Goal: Find specific page/section: Find specific page/section

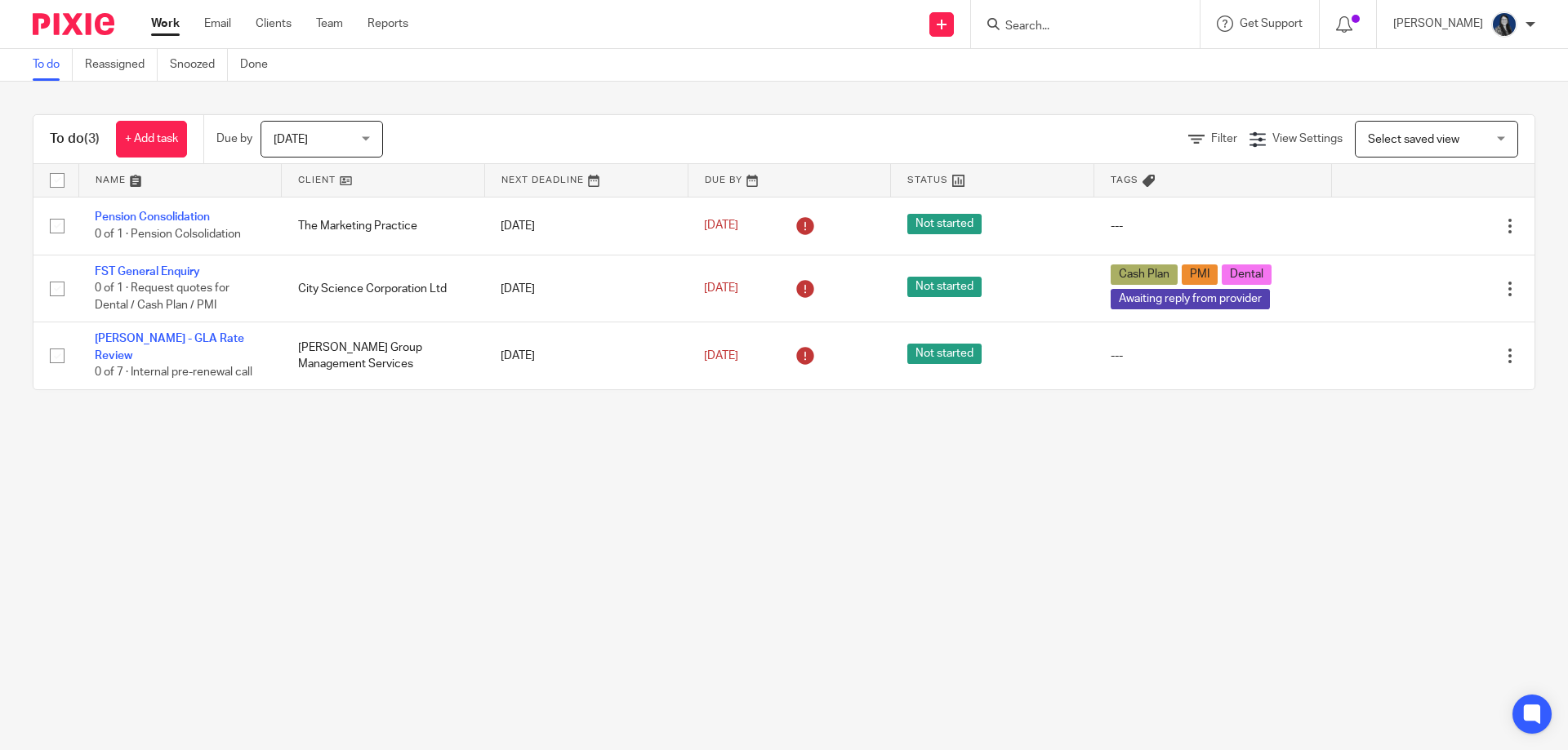
click at [1077, 26] on input "Search" at bounding box center [1077, 26] width 147 height 15
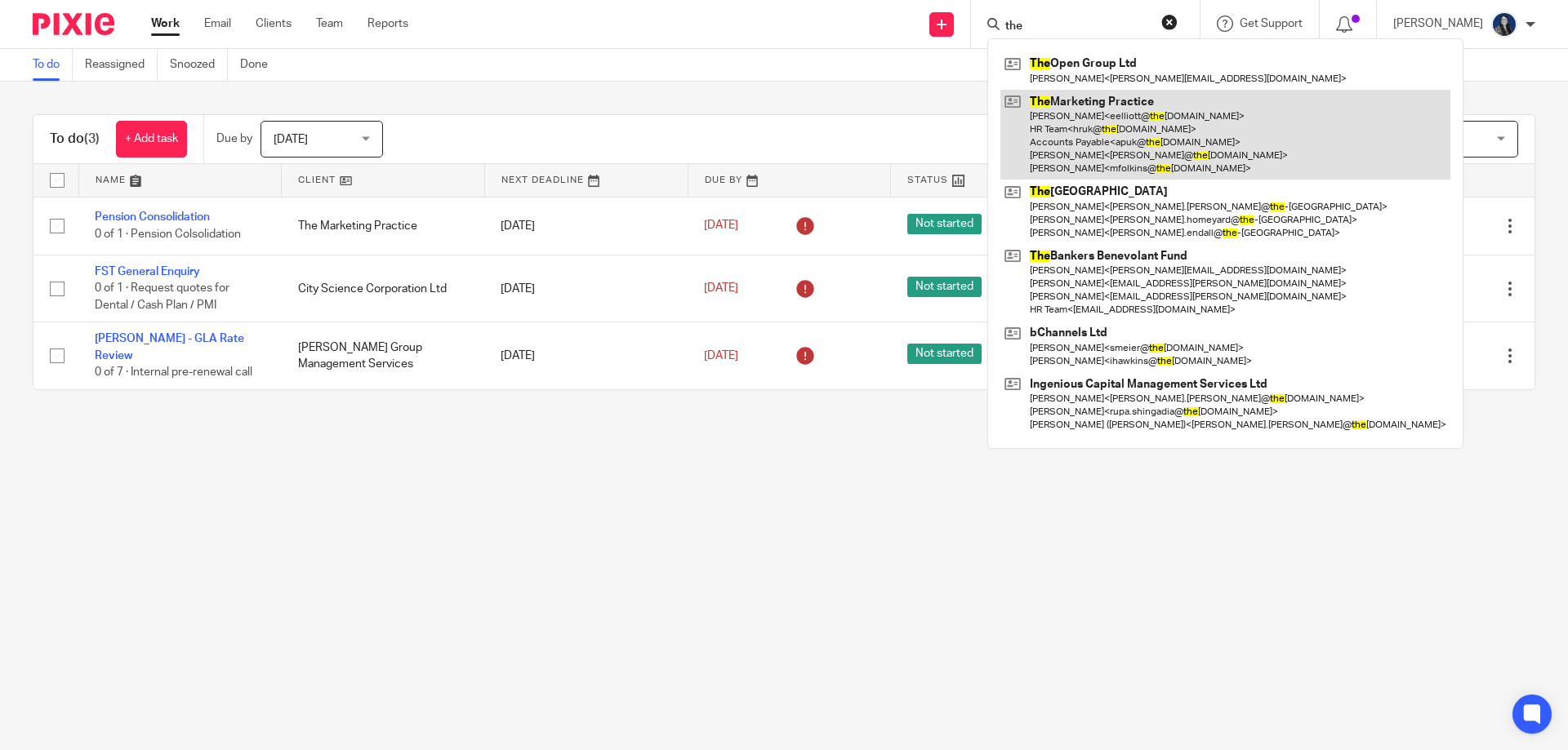
type input "the"
click at [1118, 141] on link at bounding box center [1226, 135] width 450 height 91
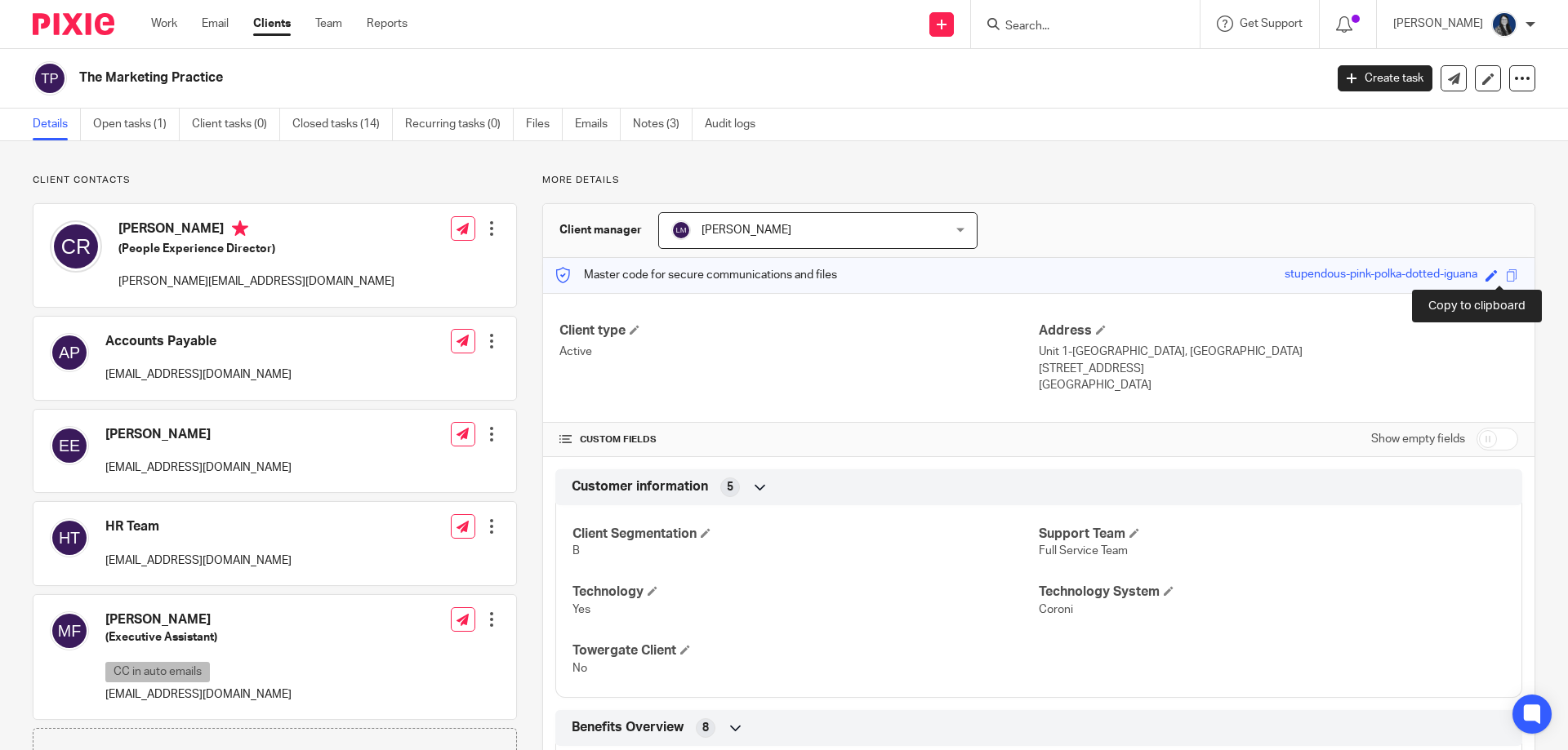
click at [1506, 275] on span at bounding box center [1512, 276] width 13 height 13
